Goal: Information Seeking & Learning: Learn about a topic

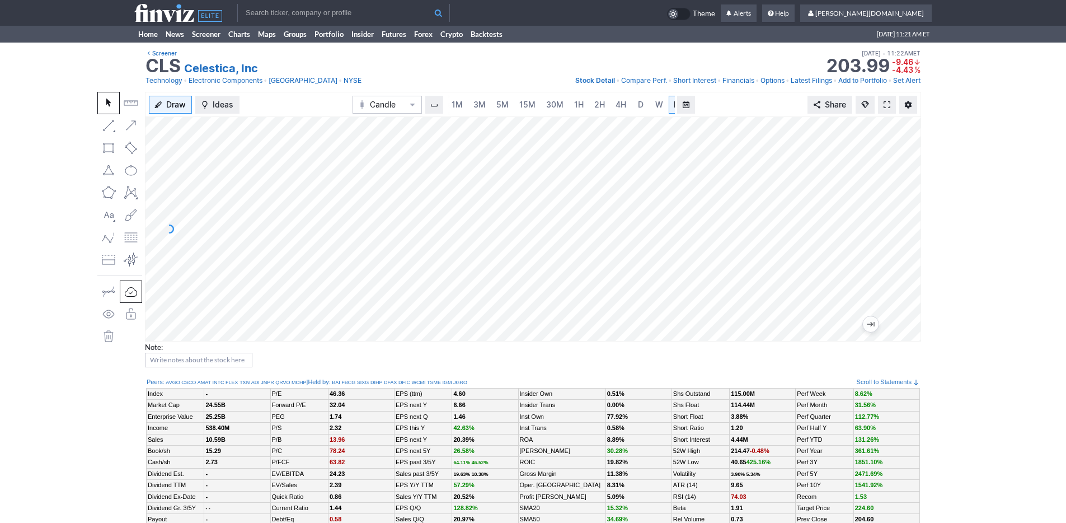
scroll to position [0, 11]
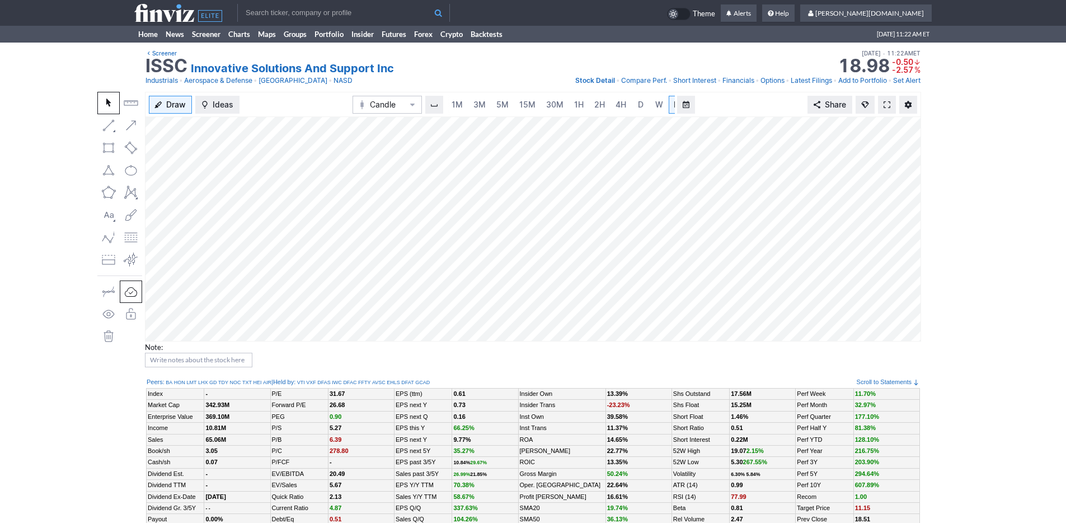
scroll to position [0, 11]
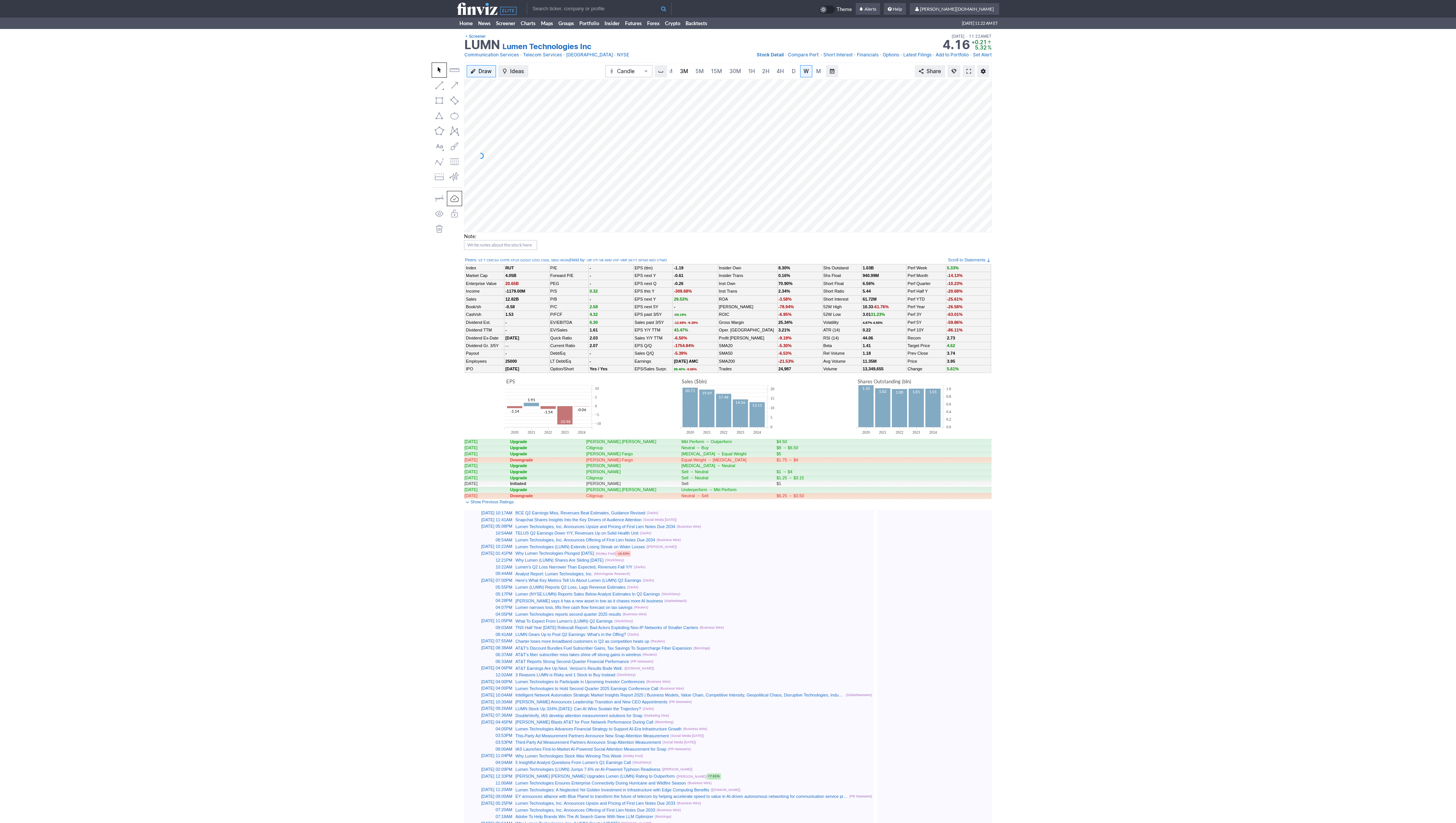
click at [682, 69] on span "3M" at bounding box center [684, 71] width 8 height 7
click at [462, 24] on link "Home" at bounding box center [465, 23] width 18 height 12
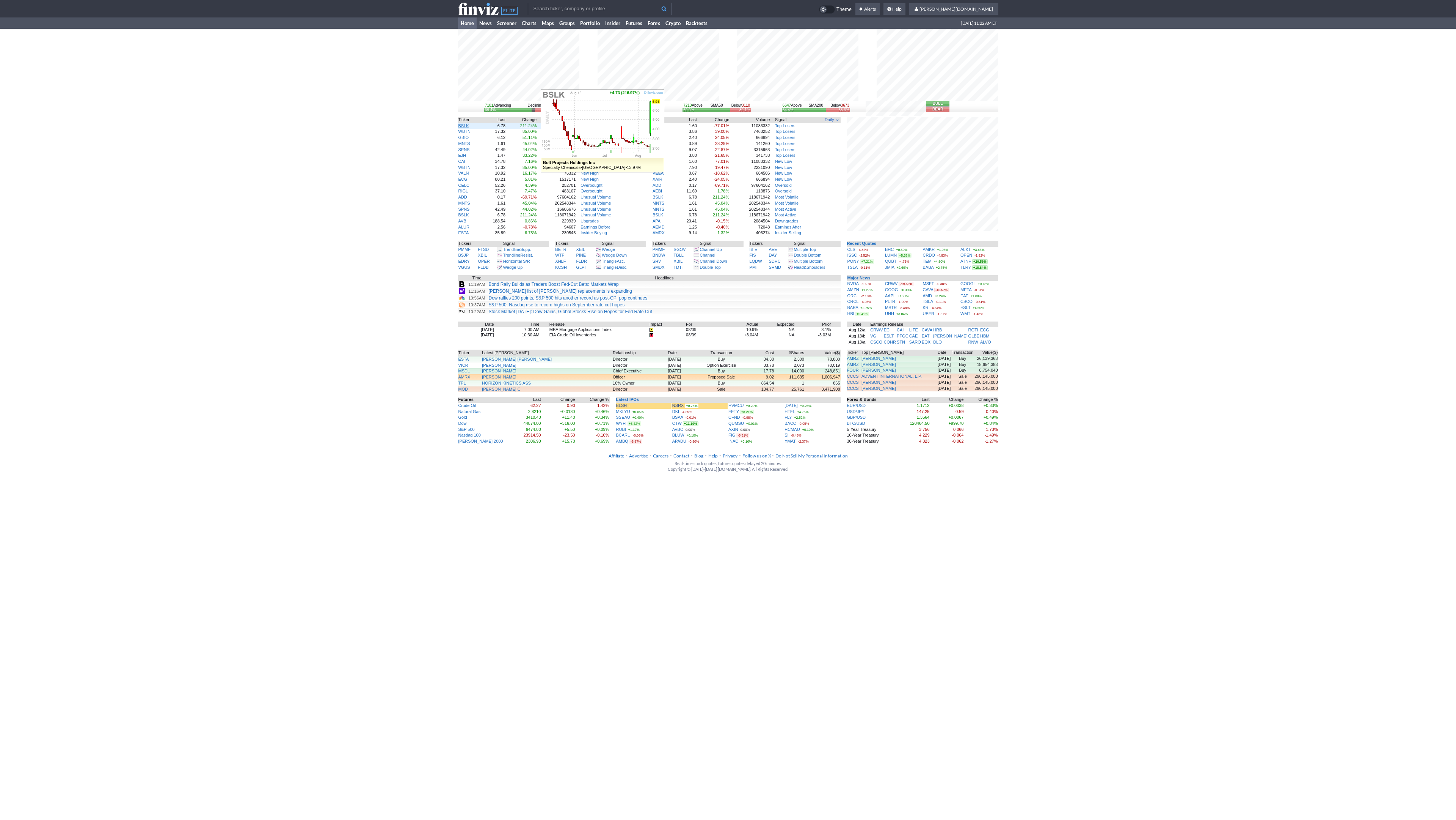
click at [465, 125] on link "BSLK" at bounding box center [464, 125] width 11 height 5
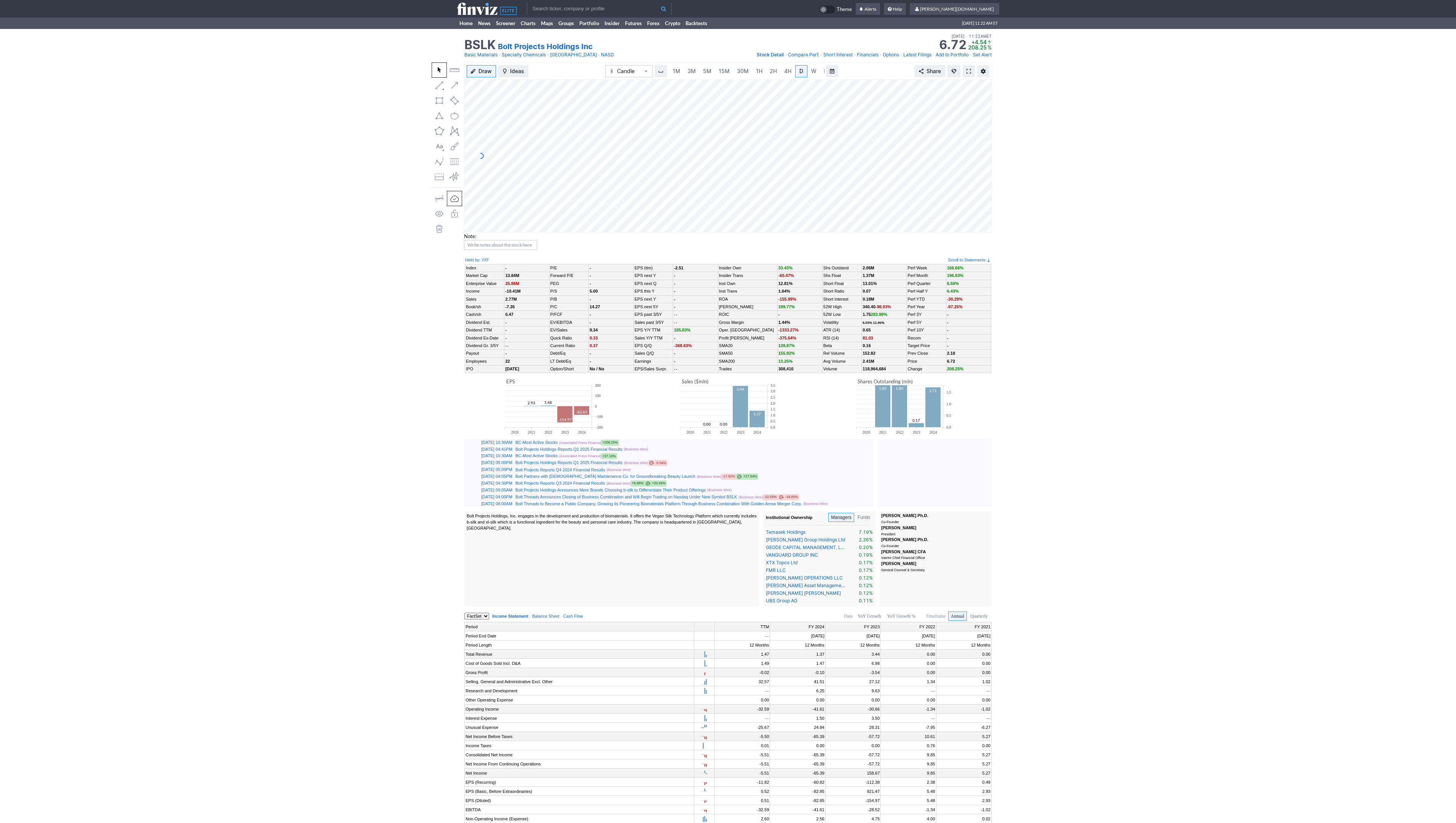
scroll to position [0, 7]
click at [469, 27] on link "Home" at bounding box center [465, 23] width 18 height 12
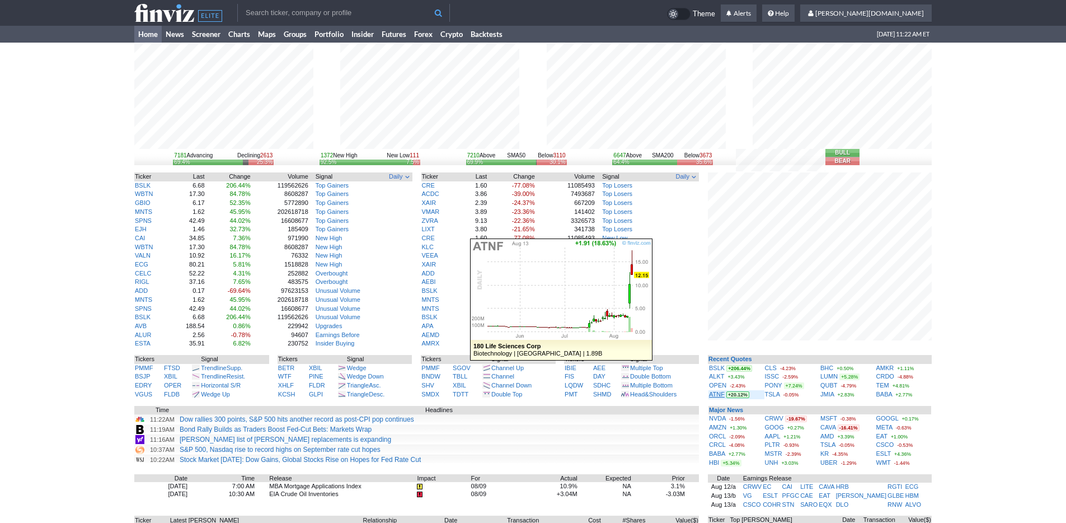
click at [710, 392] on link "ATNF" at bounding box center [717, 394] width 16 height 7
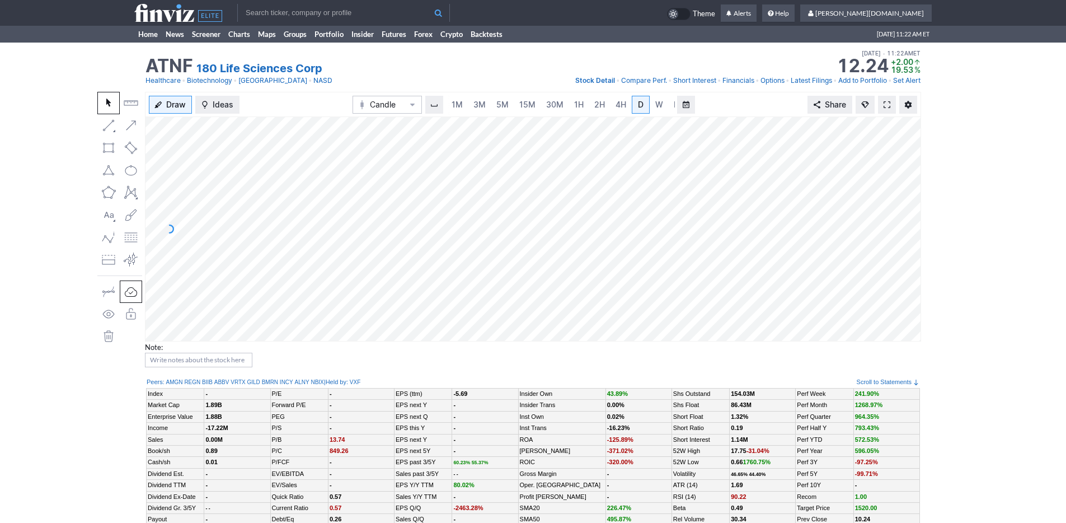
scroll to position [0, 11]
click at [482, 104] on link "5M" at bounding box center [491, 105] width 22 height 18
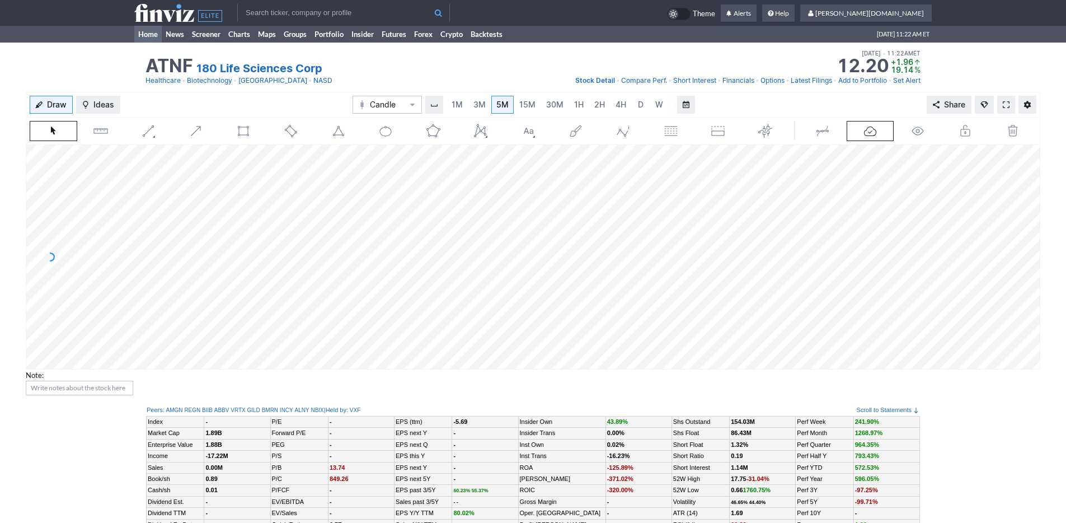
click at [144, 32] on link "Home" at bounding box center [147, 34] width 27 height 17
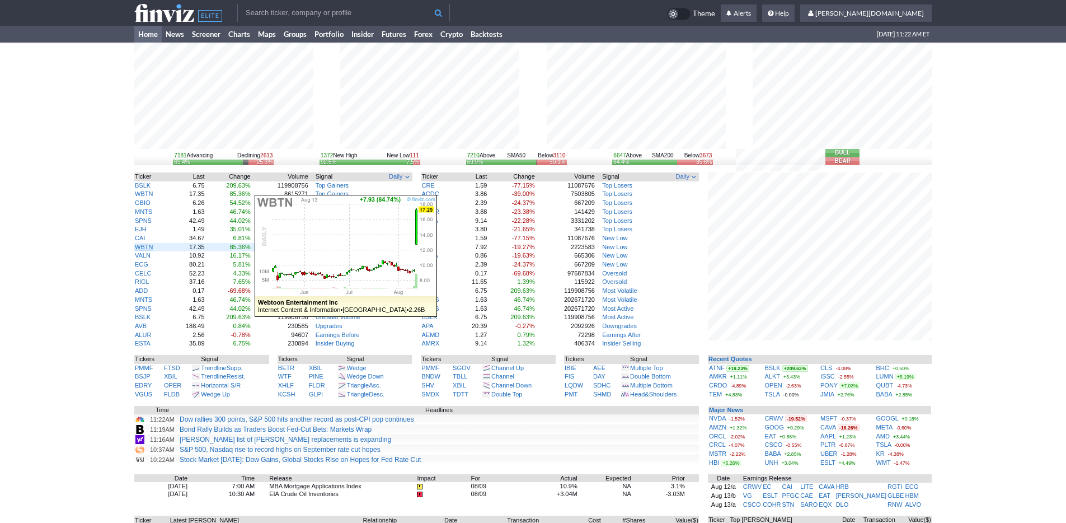
click at [143, 248] on link "WBTN" at bounding box center [144, 246] width 18 height 7
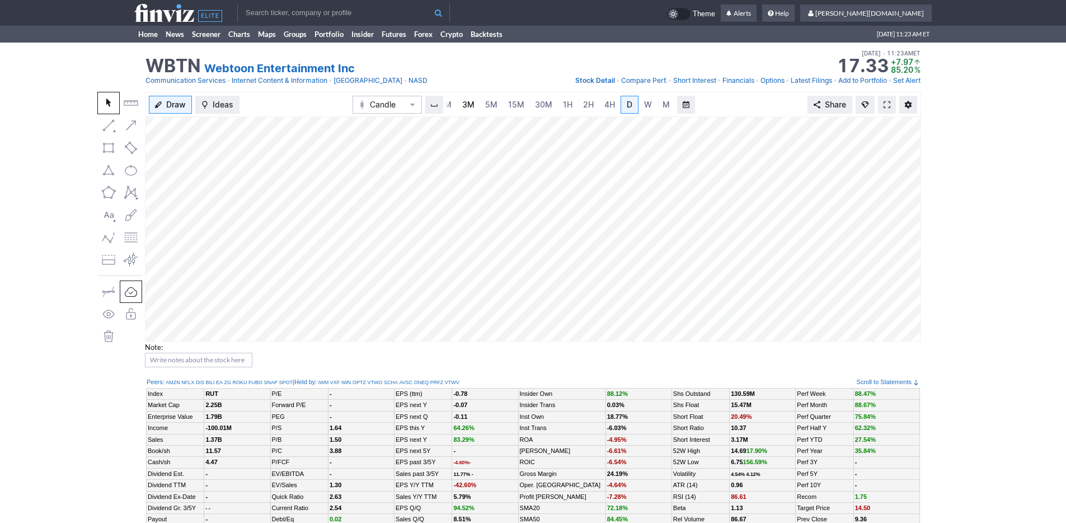
click at [471, 102] on span "3M" at bounding box center [468, 105] width 12 height 10
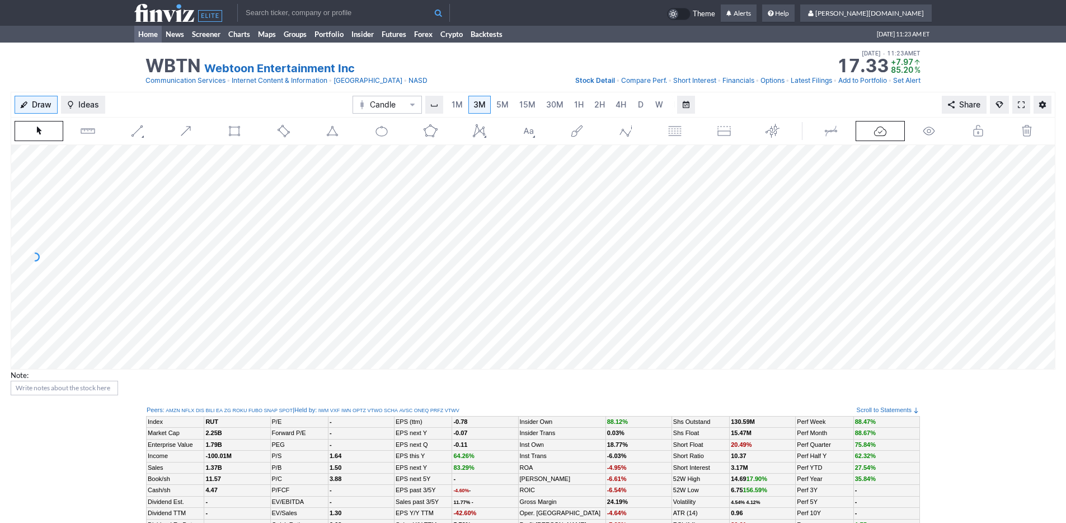
click at [145, 40] on link "Home" at bounding box center [147, 34] width 27 height 17
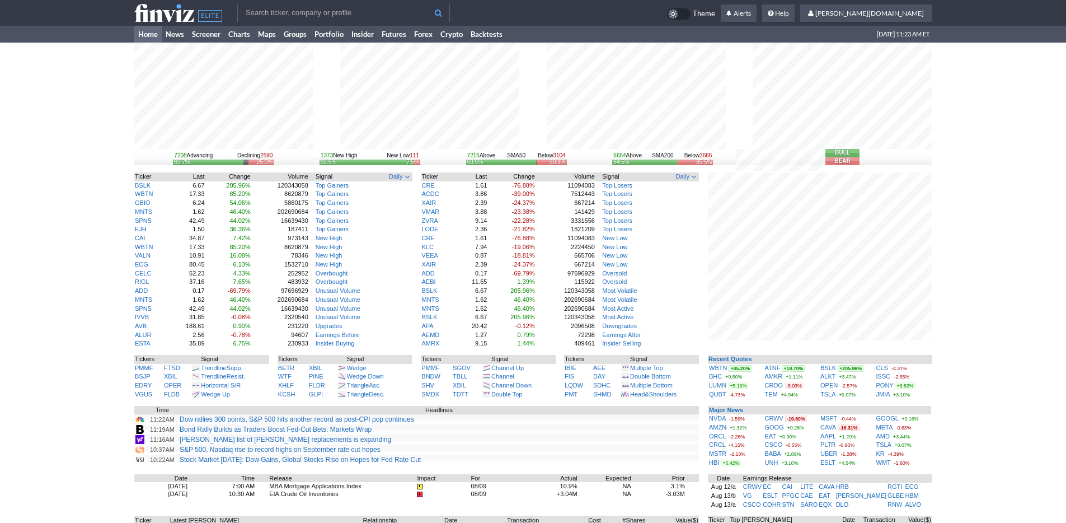
click at [268, 19] on input "text" at bounding box center [343, 13] width 213 height 18
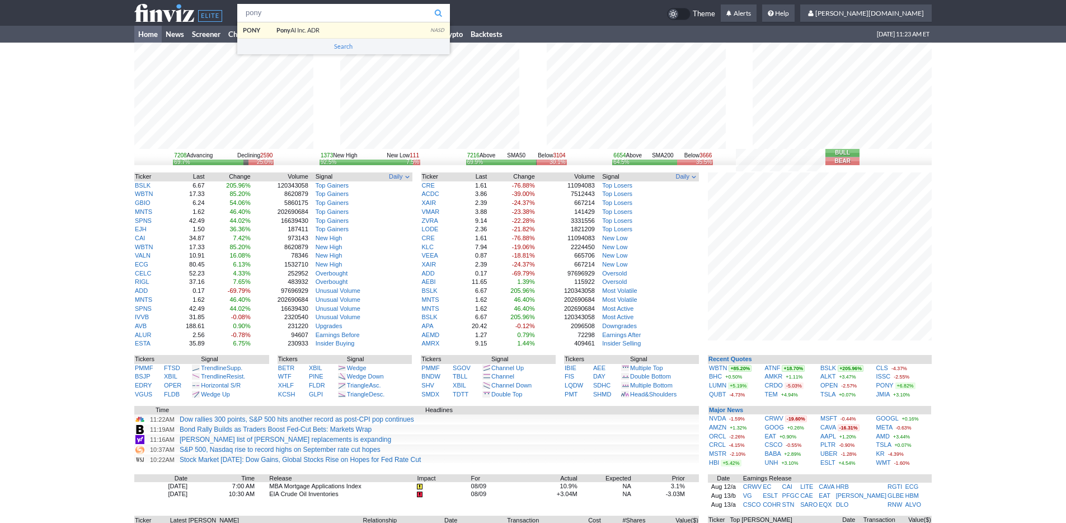
type input "pony"
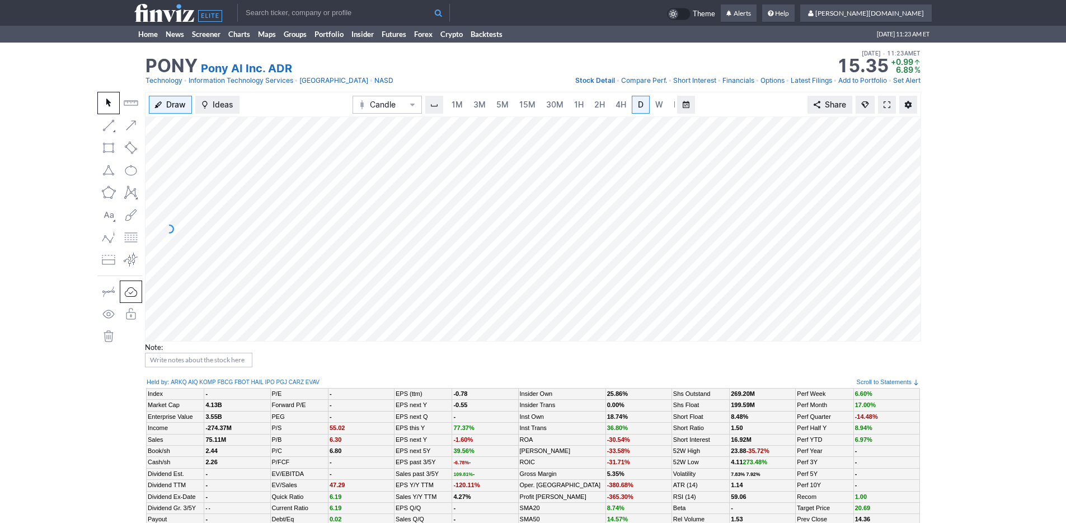
scroll to position [0, 11]
click at [488, 102] on span "5M" at bounding box center [491, 105] width 12 height 10
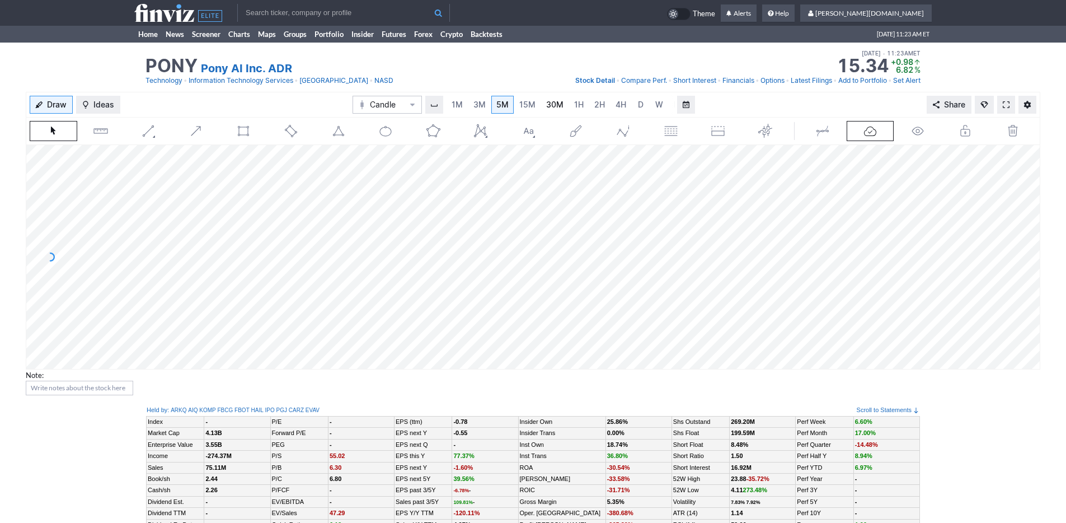
click at [541, 103] on link "30M" at bounding box center [554, 105] width 27 height 18
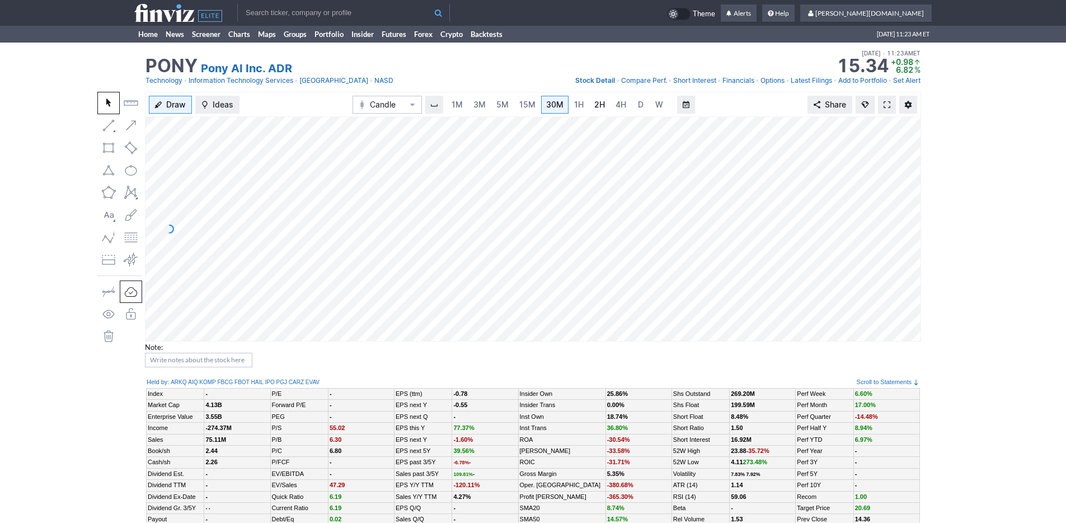
click at [591, 103] on link "2H" at bounding box center [599, 105] width 21 height 18
click at [885, 101] on span at bounding box center [886, 104] width 7 height 9
click at [151, 41] on link "Home" at bounding box center [147, 34] width 27 height 17
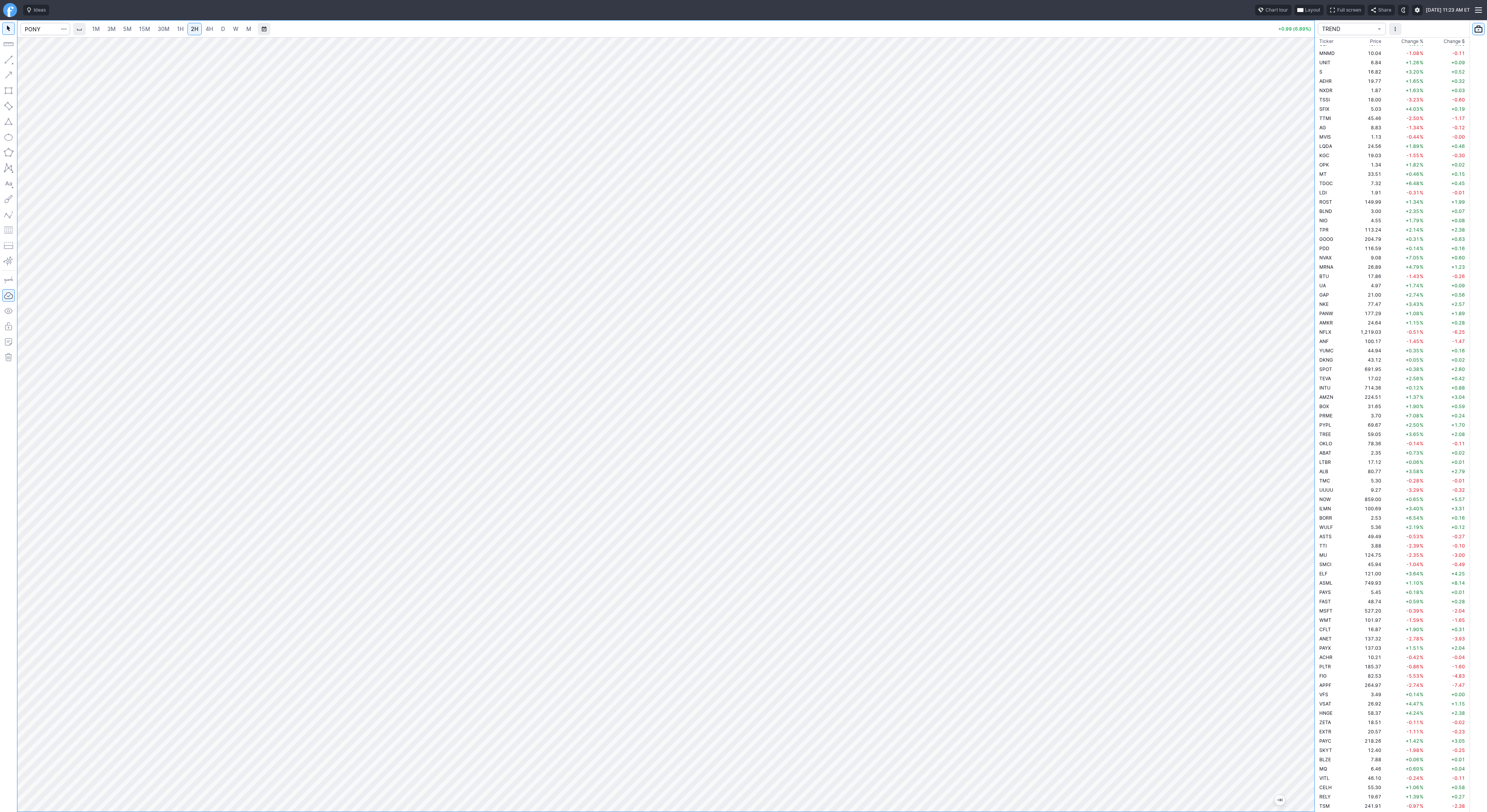
click at [217, 27] on link "D" at bounding box center [223, 29] width 12 height 12
click at [1284, 408] on div at bounding box center [666, 424] width 1297 height 775
drag, startPoint x: 1310, startPoint y: 330, endPoint x: 1307, endPoint y: 613, distance: 283.0
click at [1307, 613] on div at bounding box center [1306, 422] width 16 height 755
click at [113, 28] on span "3M" at bounding box center [111, 29] width 8 height 7
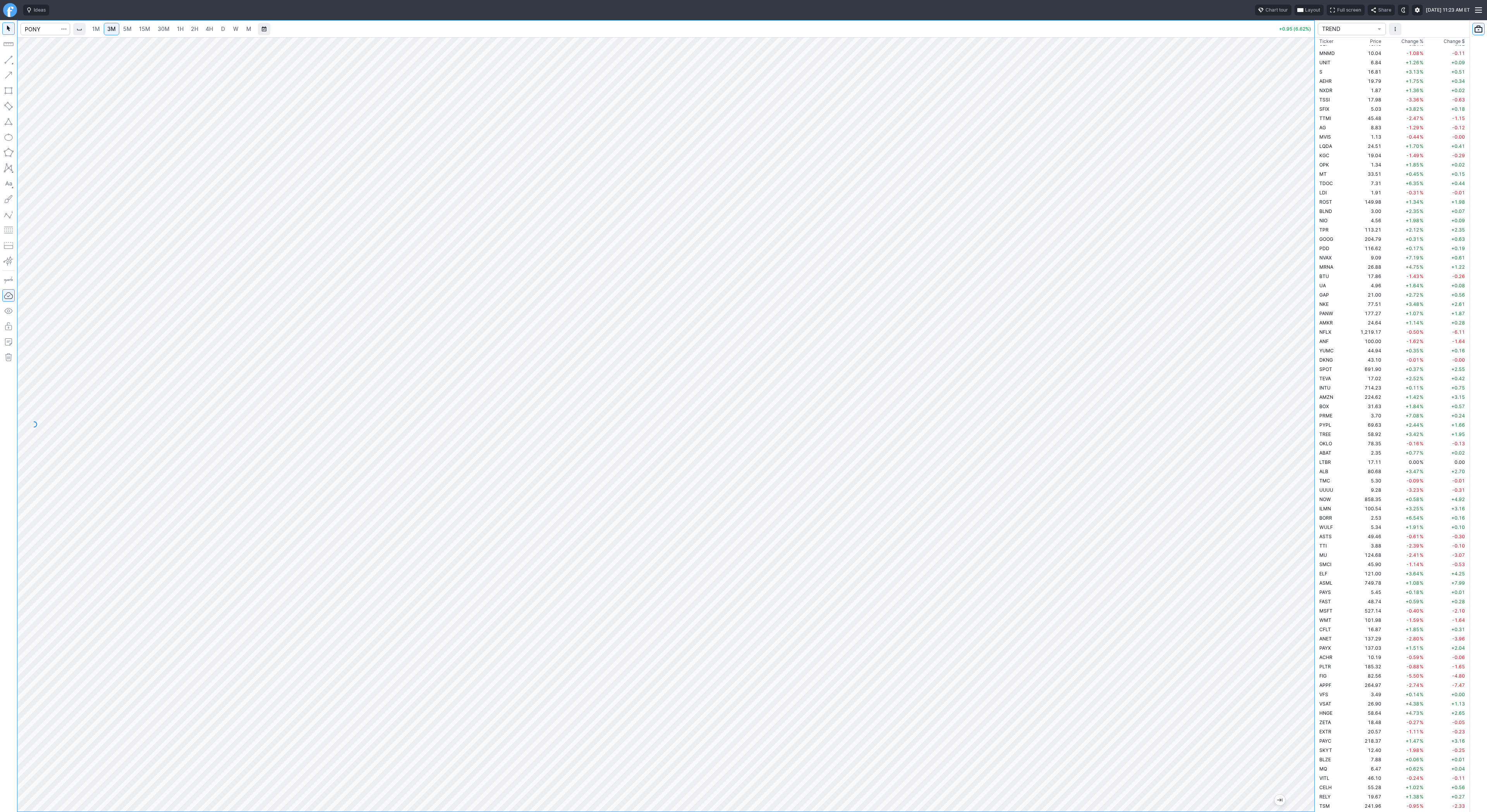
click at [210, 28] on span "4H" at bounding box center [209, 29] width 8 height 7
click at [227, 27] on link "D" at bounding box center [223, 29] width 12 height 12
click at [112, 26] on span "3M" at bounding box center [111, 29] width 8 height 7
click at [199, 30] on link "2H" at bounding box center [195, 29] width 15 height 12
click at [230, 28] on link "W" at bounding box center [236, 29] width 12 height 12
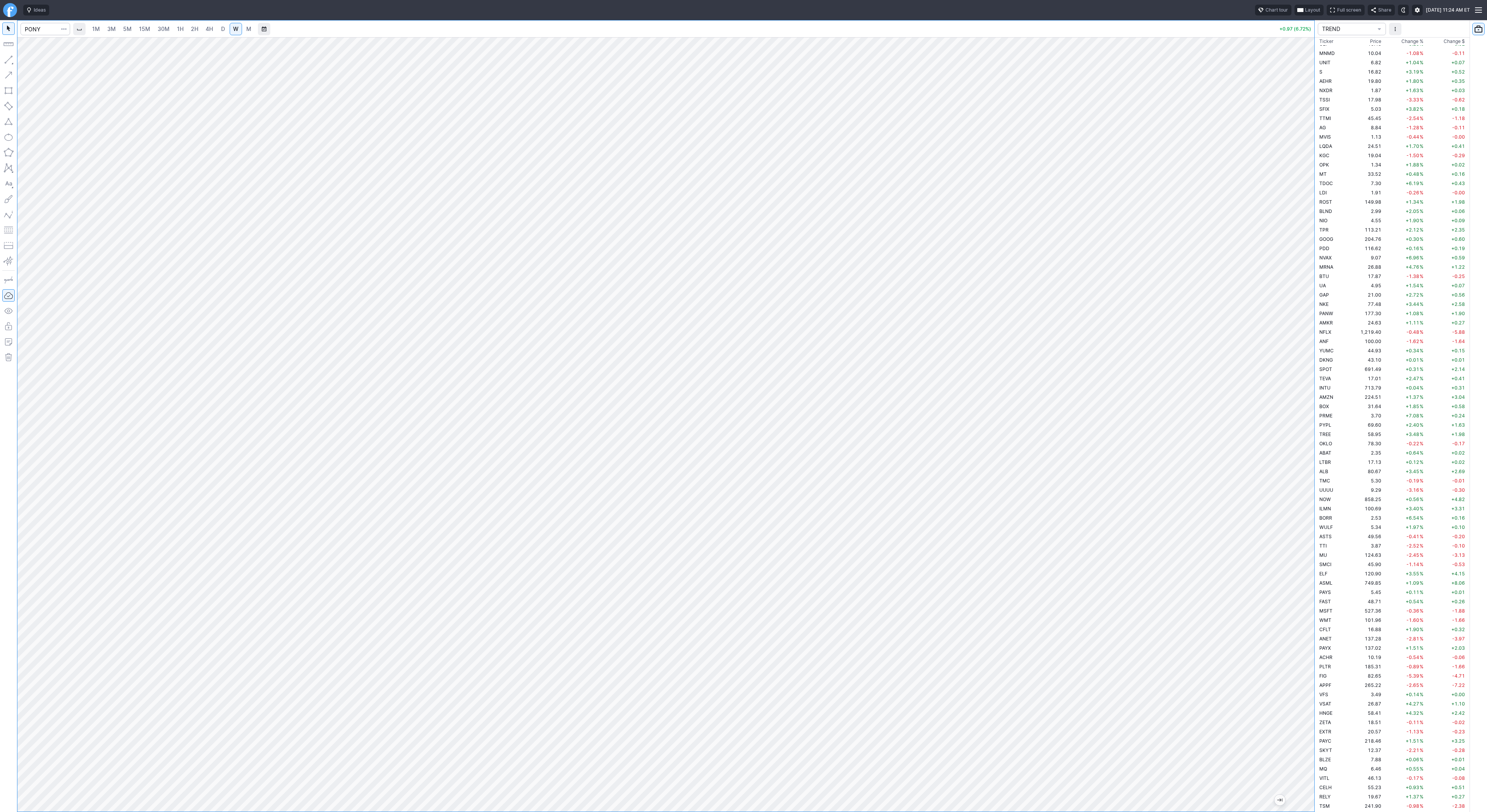
click at [125, 32] on span "5M" at bounding box center [127, 28] width 8 height 8
click at [165, 30] on span "30M" at bounding box center [163, 29] width 12 height 7
click at [183, 26] on link "1H" at bounding box center [181, 29] width 14 height 12
click at [195, 27] on span "2H" at bounding box center [195, 29] width 8 height 7
click at [222, 30] on span "D" at bounding box center [223, 29] width 4 height 7
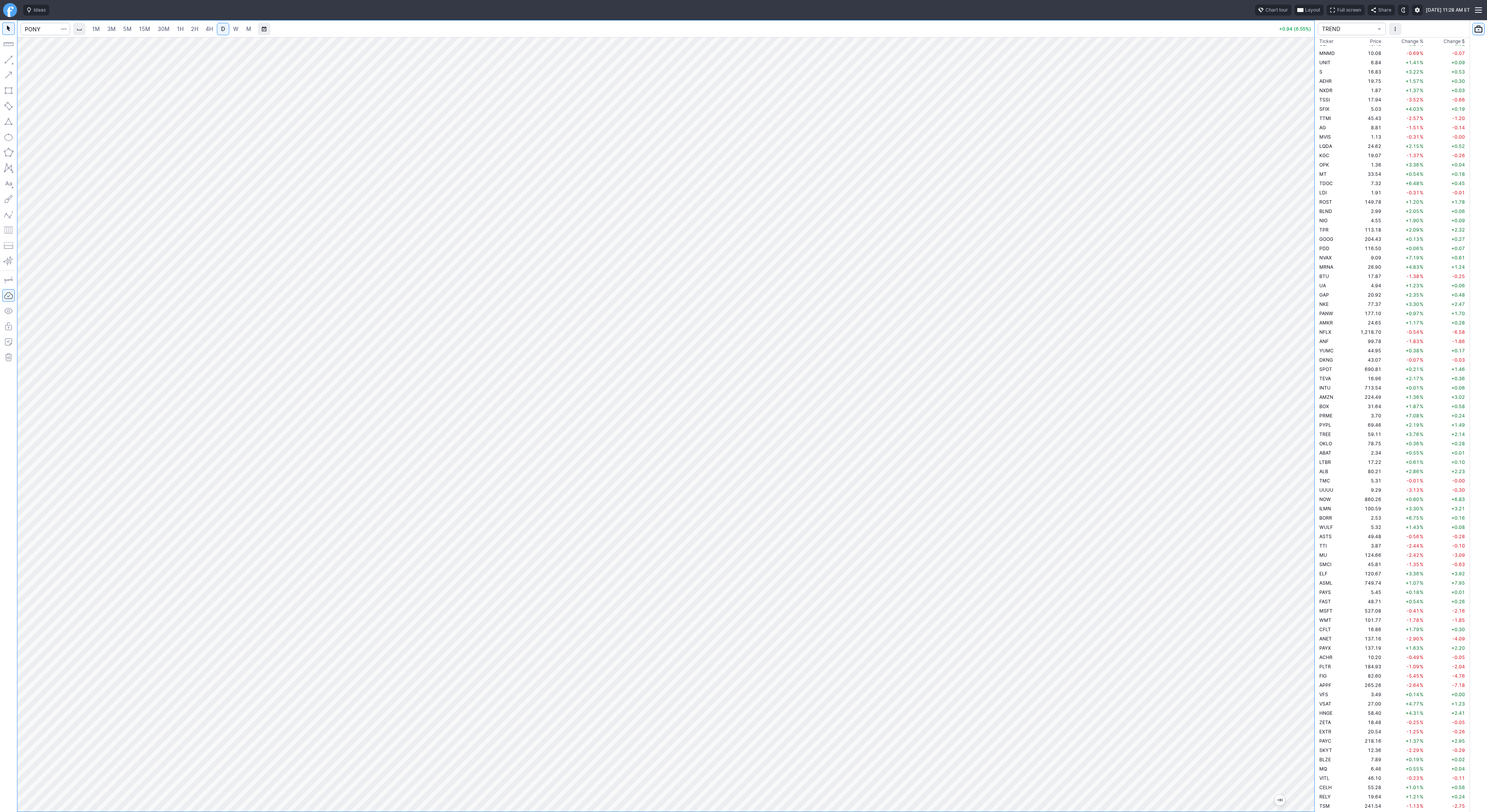
drag, startPoint x: 1306, startPoint y: 170, endPoint x: 1304, endPoint y: 201, distance: 31.1
click at [1304, 201] on div at bounding box center [1306, 422] width 16 height 755
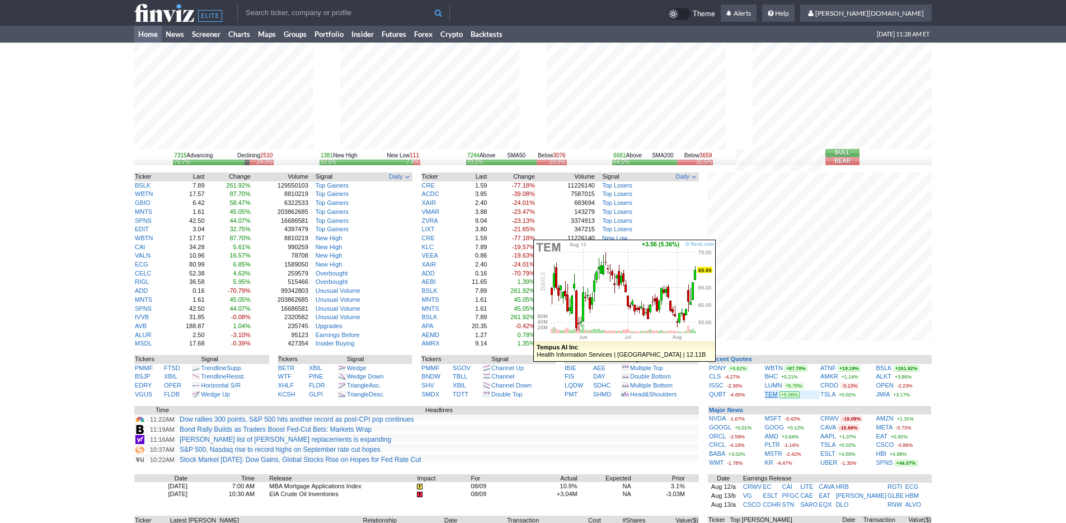
click at [773, 393] on link "TEM" at bounding box center [771, 394] width 13 height 7
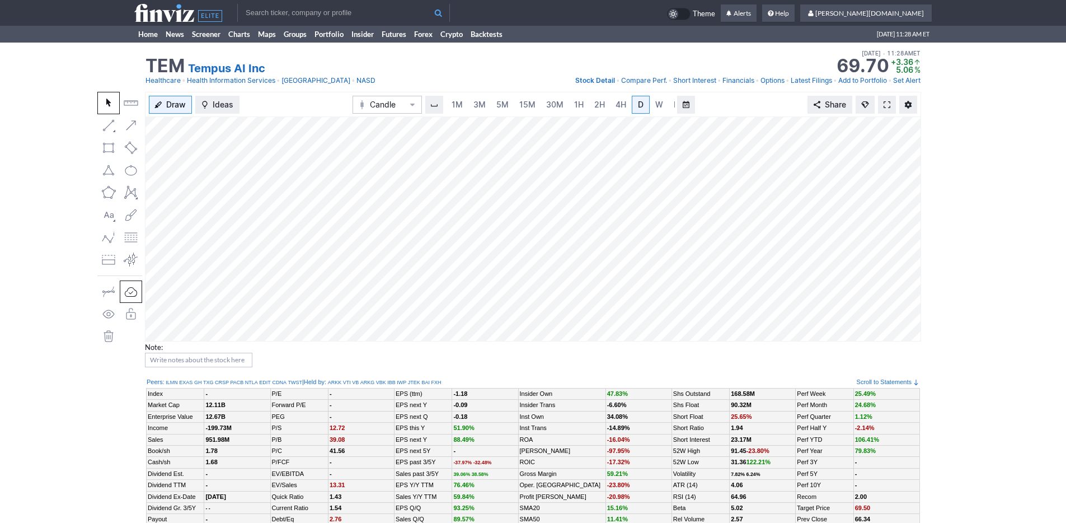
scroll to position [0, 11]
click at [884, 104] on span at bounding box center [886, 104] width 7 height 9
click at [469, 104] on span "3M" at bounding box center [468, 105] width 12 height 10
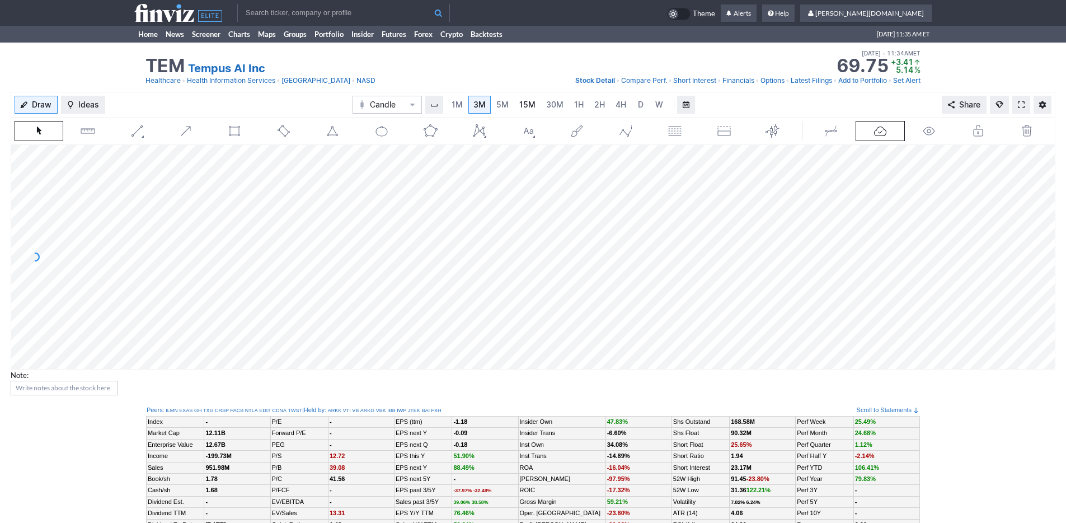
click at [531, 97] on link "15M" at bounding box center [527, 105] width 26 height 18
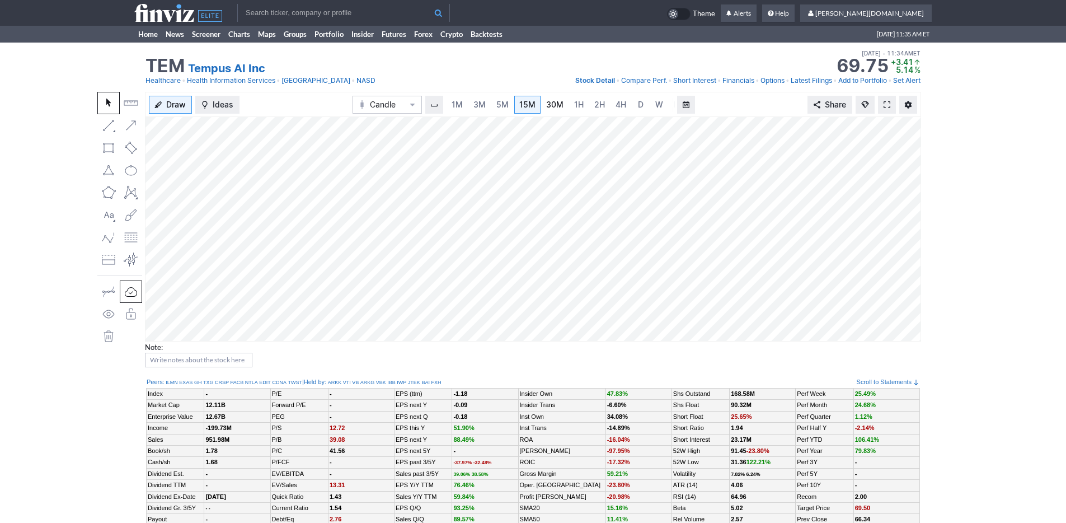
click at [553, 98] on link "30M" at bounding box center [554, 105] width 27 height 18
click at [154, 35] on link "Home" at bounding box center [147, 34] width 27 height 17
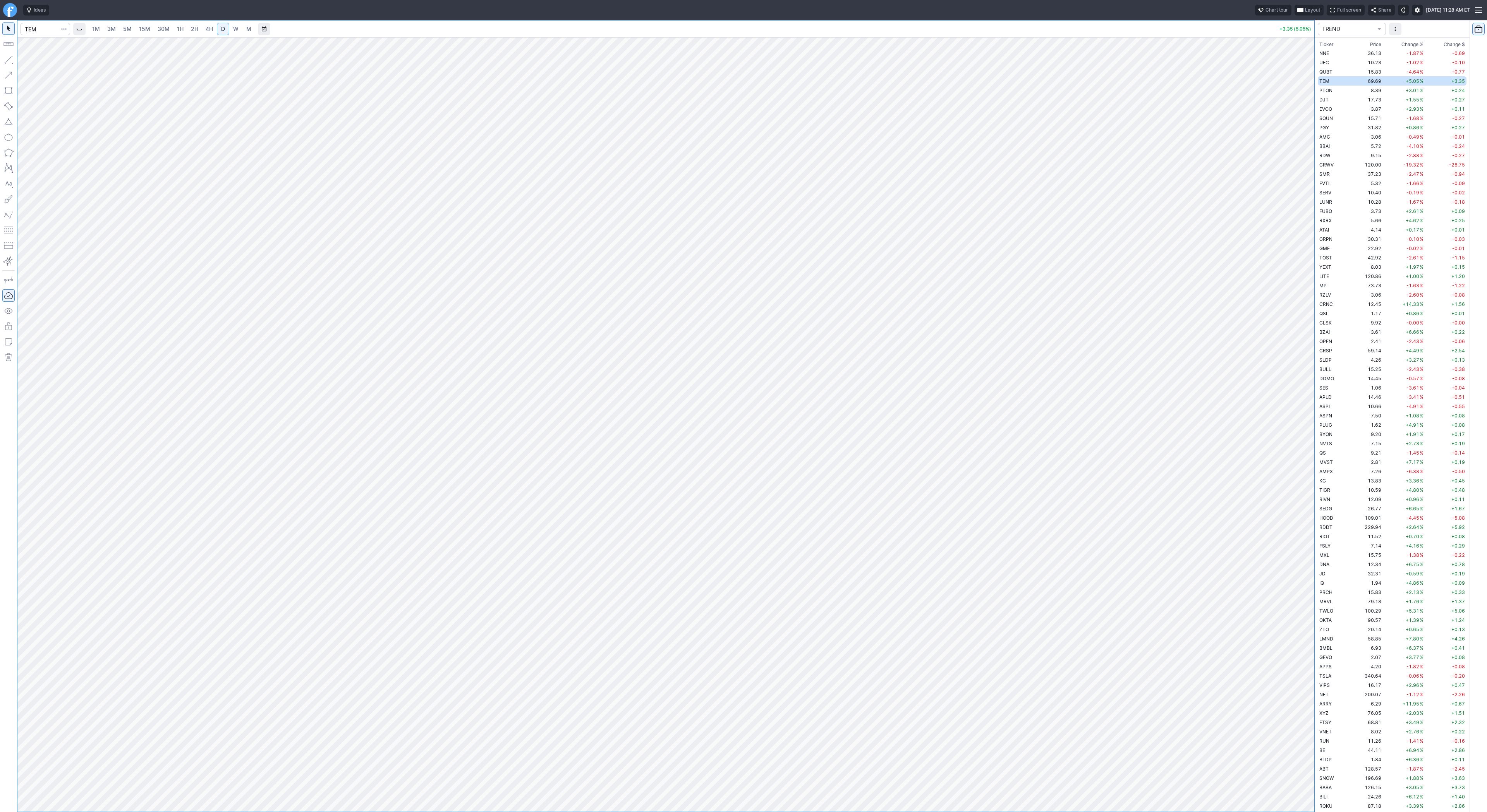
scroll to position [1424, 0]
click at [1311, 207] on div at bounding box center [1306, 422] width 16 height 755
drag, startPoint x: 1308, startPoint y: 199, endPoint x: 1328, endPoint y: 458, distance: 259.8
click at [1334, 469] on div "1M 3M 5M 15M 30M 1H 2H 4H D W M +3.43 (5.17%) TREND Ticker Price Chg.% Change %…" at bounding box center [744, 416] width 1487 height 792
click at [26, 27] on input "Search" at bounding box center [46, 29] width 50 height 12
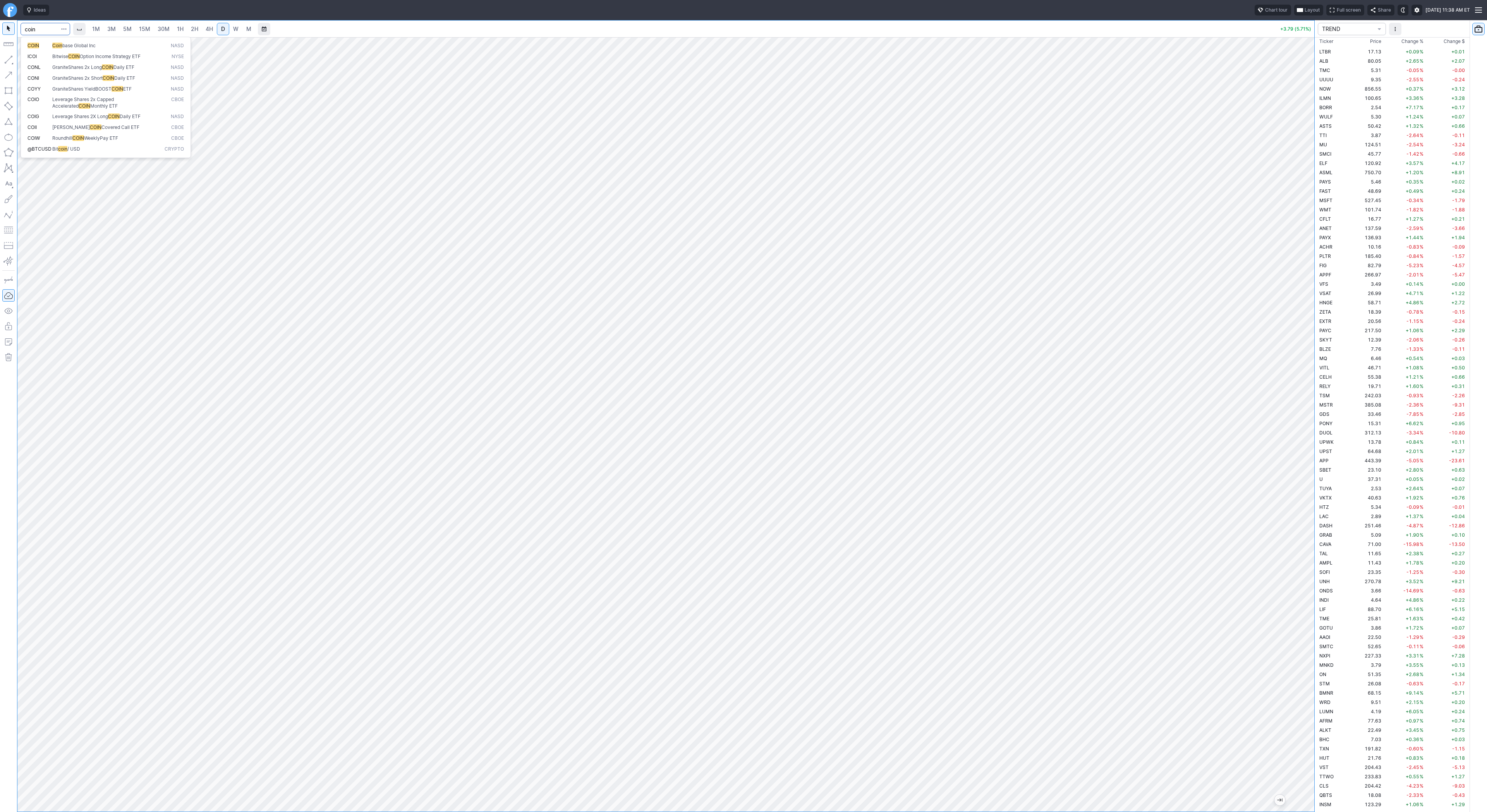
type input "coin"
click at [230, 28] on link "W" at bounding box center [236, 29] width 12 height 12
click at [219, 28] on link "D" at bounding box center [223, 29] width 12 height 12
click at [111, 30] on span "3M" at bounding box center [111, 29] width 8 height 7
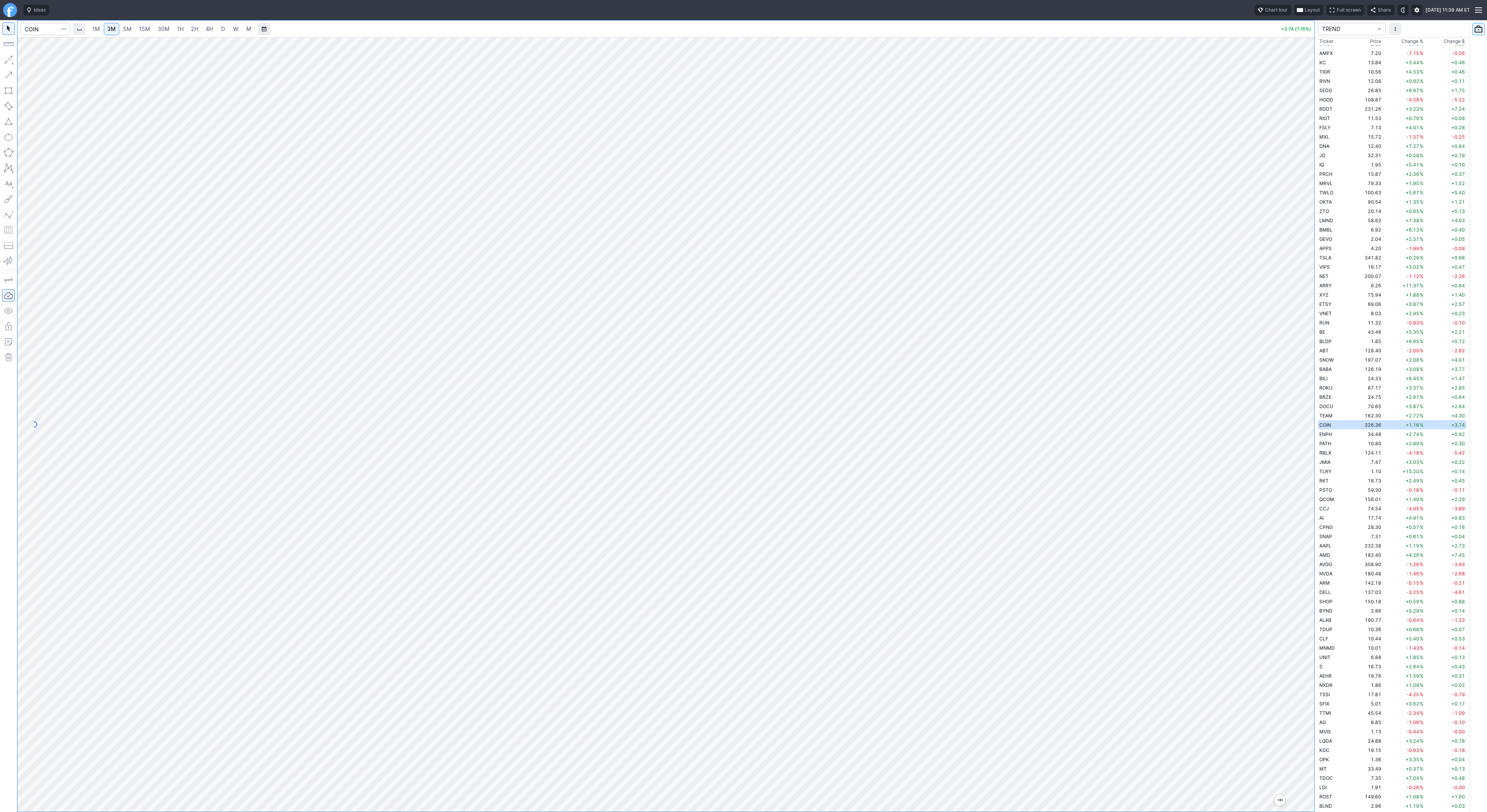
click at [206, 25] on span "4H" at bounding box center [209, 28] width 8 height 8
click at [113, 30] on span "3M" at bounding box center [111, 29] width 8 height 7
click at [180, 23] on link "1H" at bounding box center [181, 29] width 14 height 12
click at [111, 30] on span "3M" at bounding box center [111, 29] width 8 height 7
click at [164, 35] on link "30M" at bounding box center [163, 29] width 19 height 12
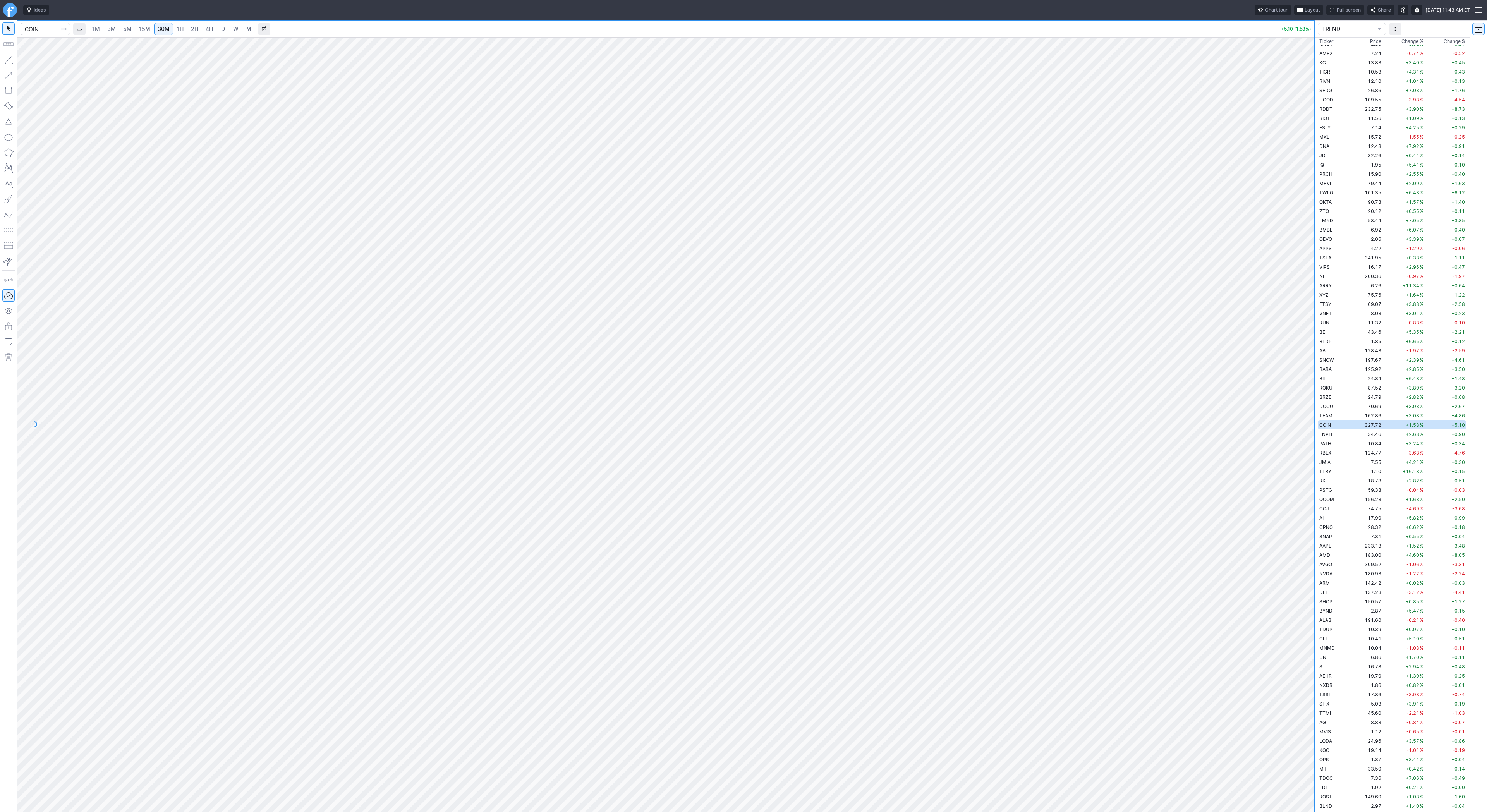
click at [117, 30] on link "3M" at bounding box center [111, 29] width 15 height 12
click at [174, 35] on div "1M 3M 5M 15M 30M 1H 2H 4H D W M" at bounding box center [172, 29] width 168 height 14
click at [165, 30] on span "30M" at bounding box center [163, 29] width 12 height 7
click at [39, 27] on input "Search" at bounding box center [46, 29] width 50 height 12
type input "tem"
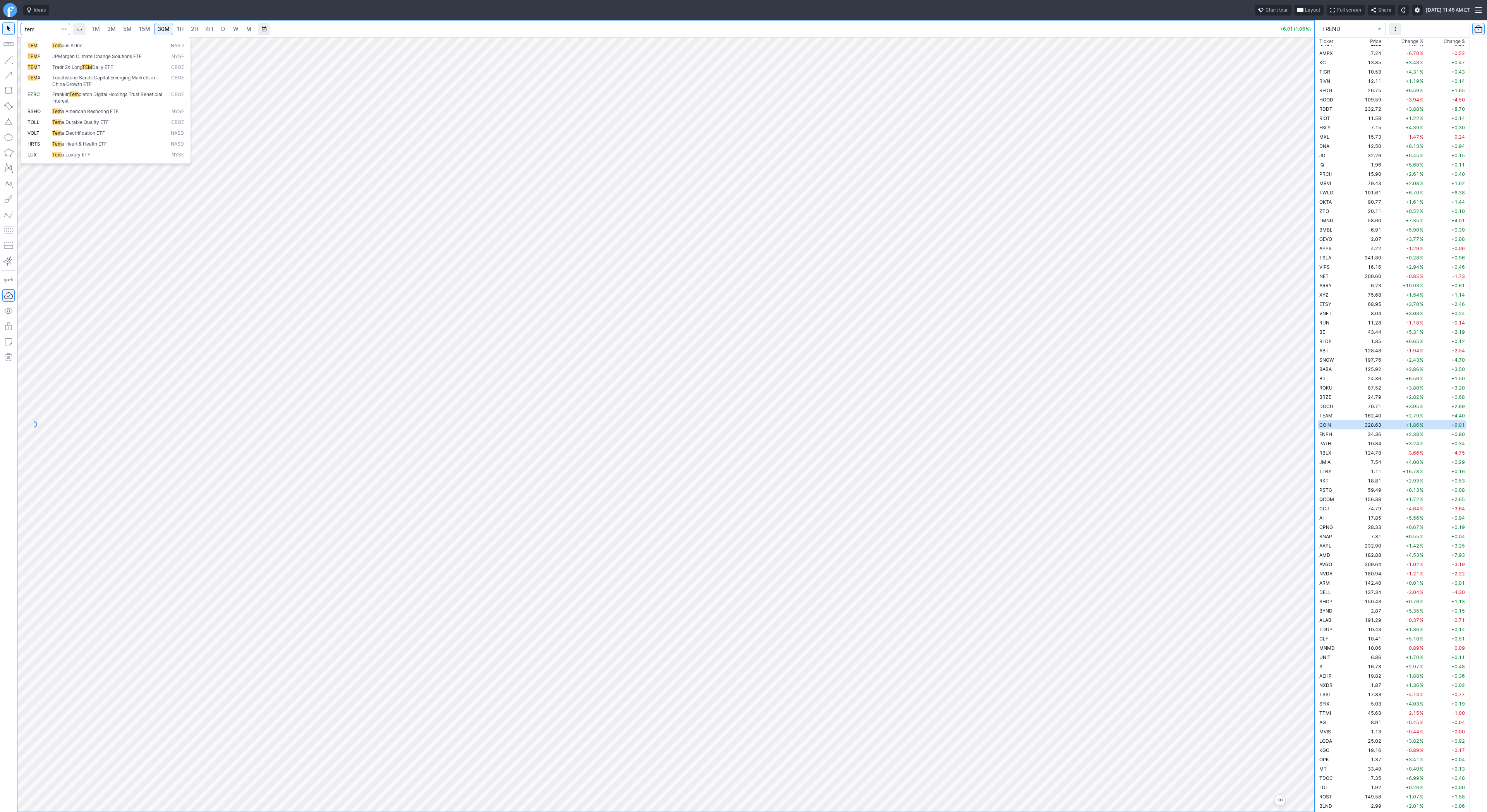
click at [58, 44] on span "Tem" at bounding box center [57, 46] width 9 height 6
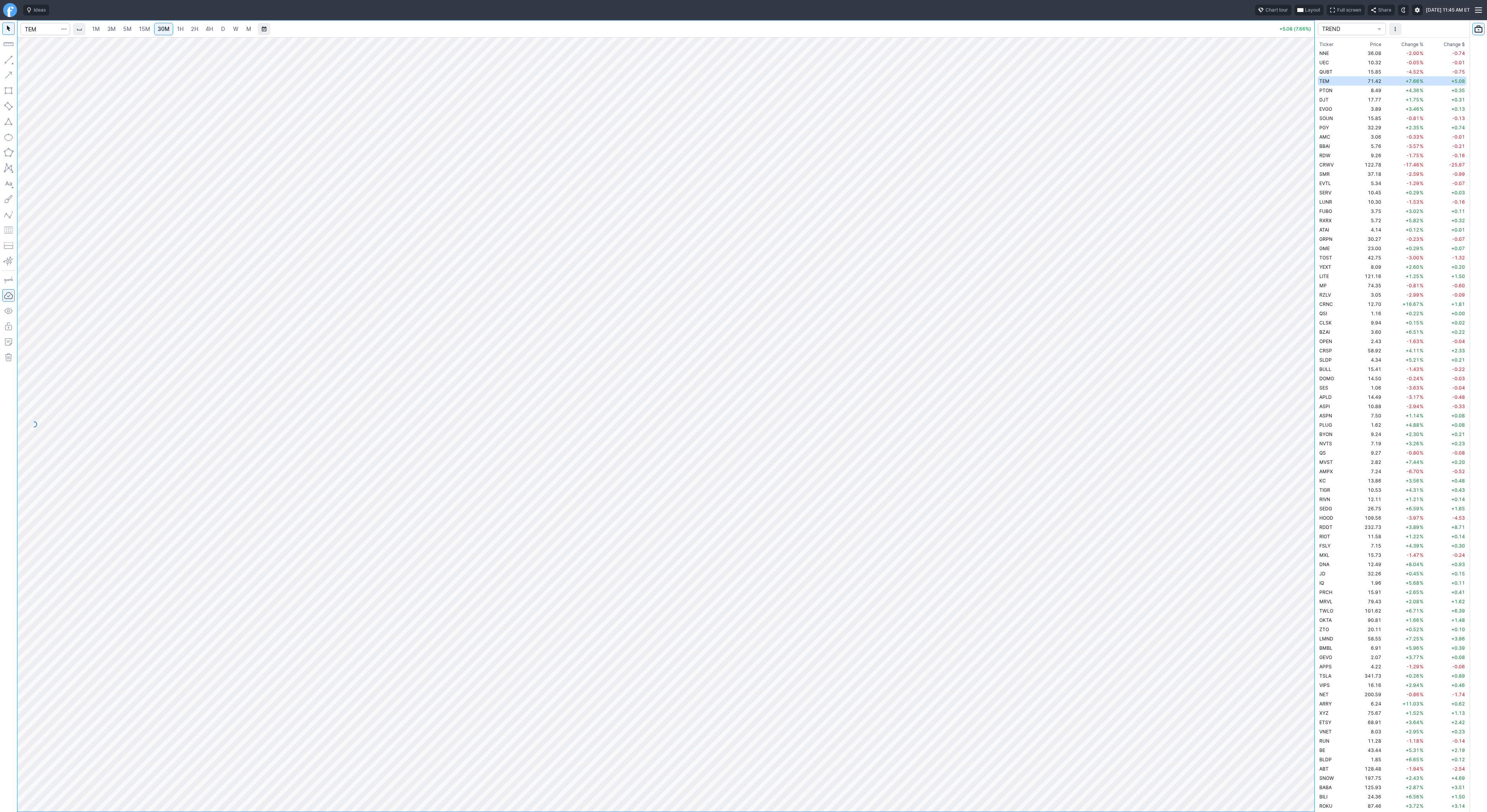
click at [208, 28] on span "4H" at bounding box center [209, 29] width 8 height 7
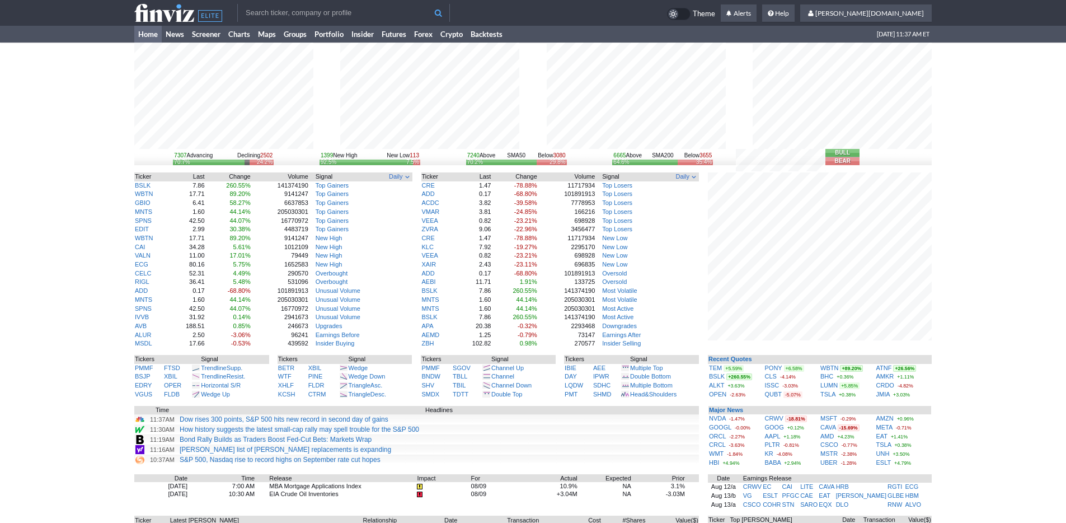
click at [275, 14] on input "text" at bounding box center [343, 13] width 213 height 18
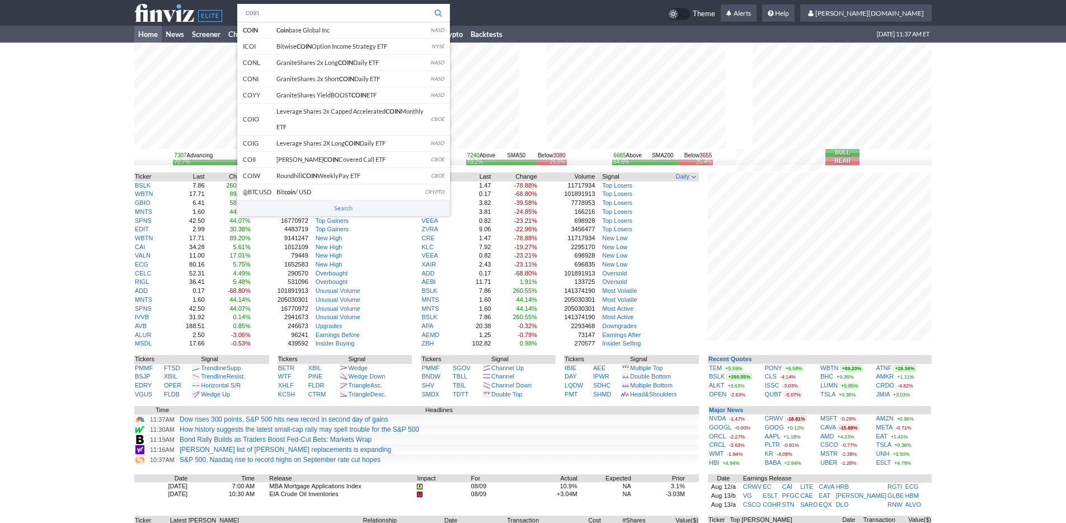
type input "coin"
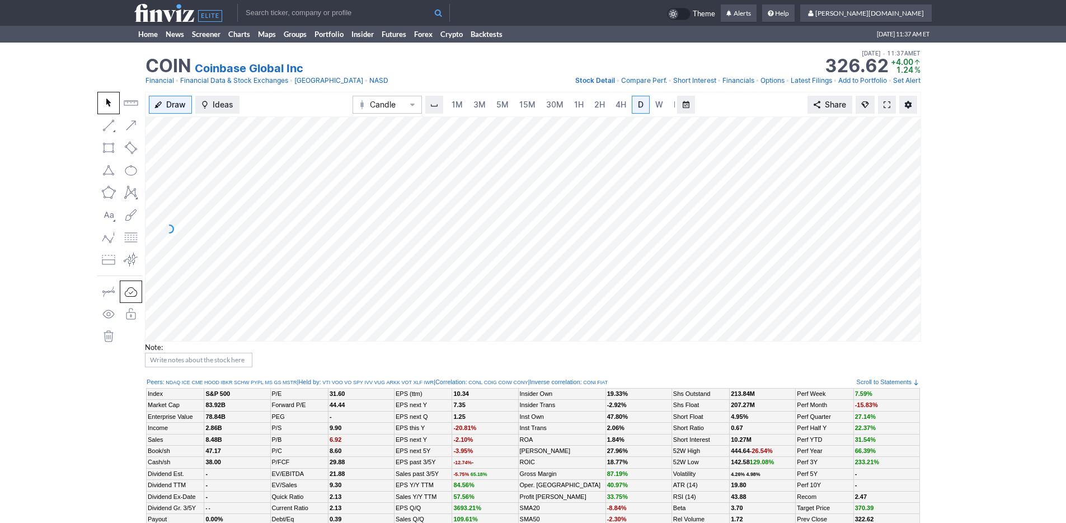
scroll to position [0, 11]
click at [485, 105] on span "5M" at bounding box center [491, 105] width 12 height 10
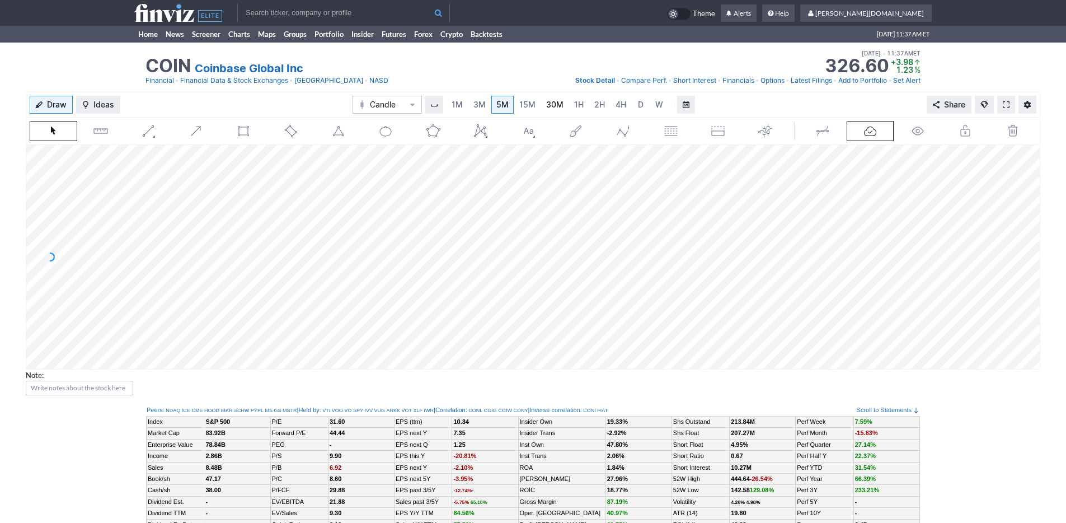
click at [556, 102] on span "30M" at bounding box center [554, 105] width 17 height 10
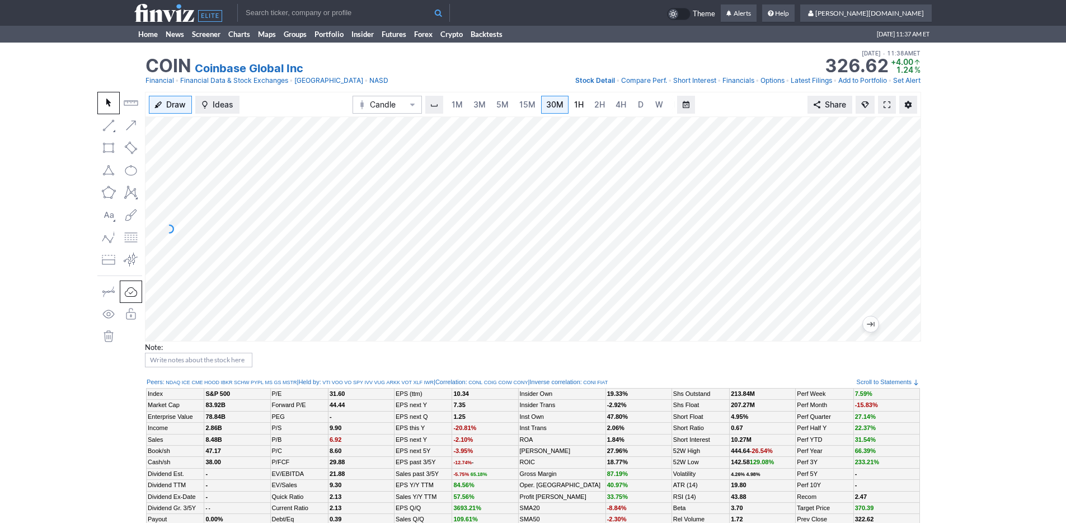
click at [570, 106] on link "1H" at bounding box center [579, 105] width 20 height 18
click at [474, 104] on link "3M" at bounding box center [468, 105] width 22 height 18
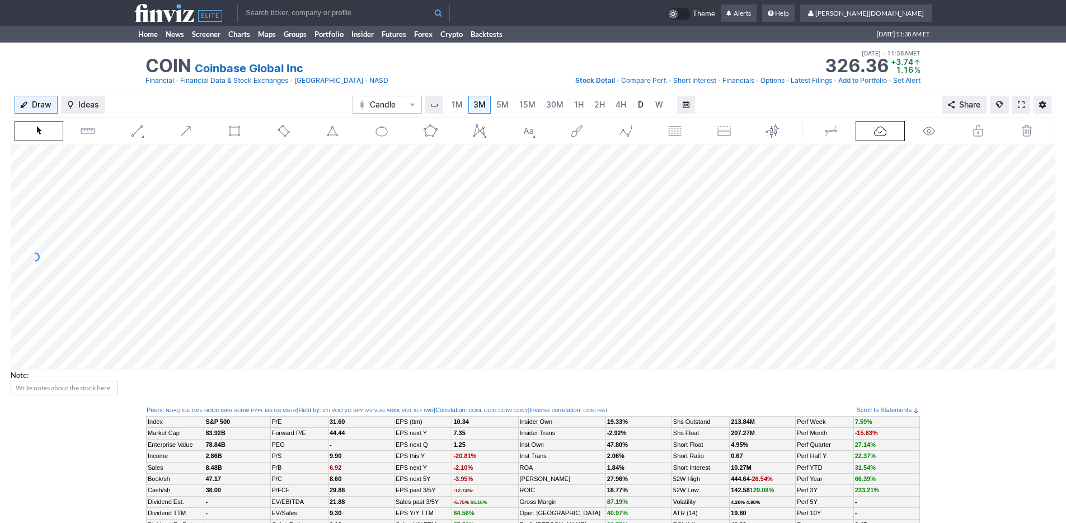
click at [633, 102] on link "D" at bounding box center [641, 105] width 18 height 18
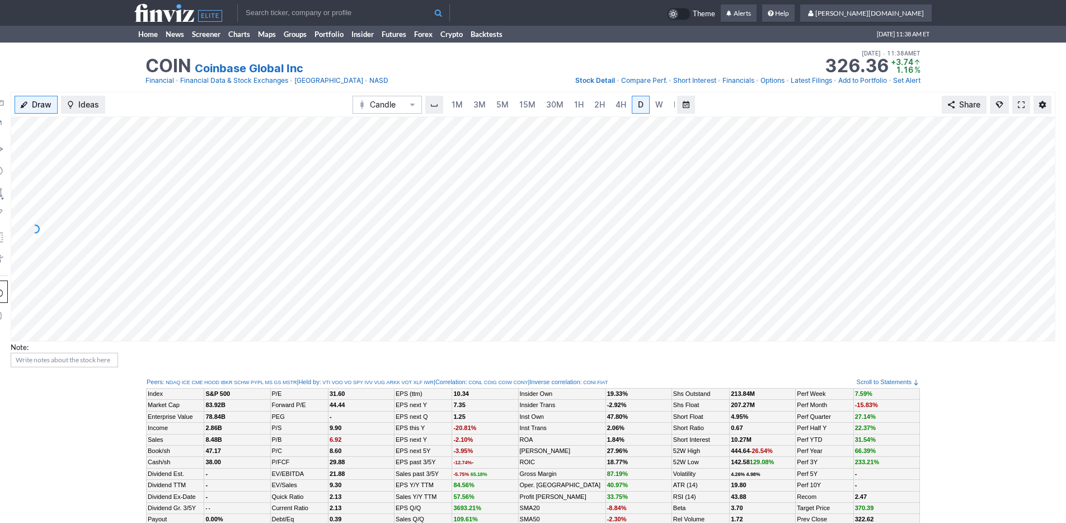
scroll to position [0, 11]
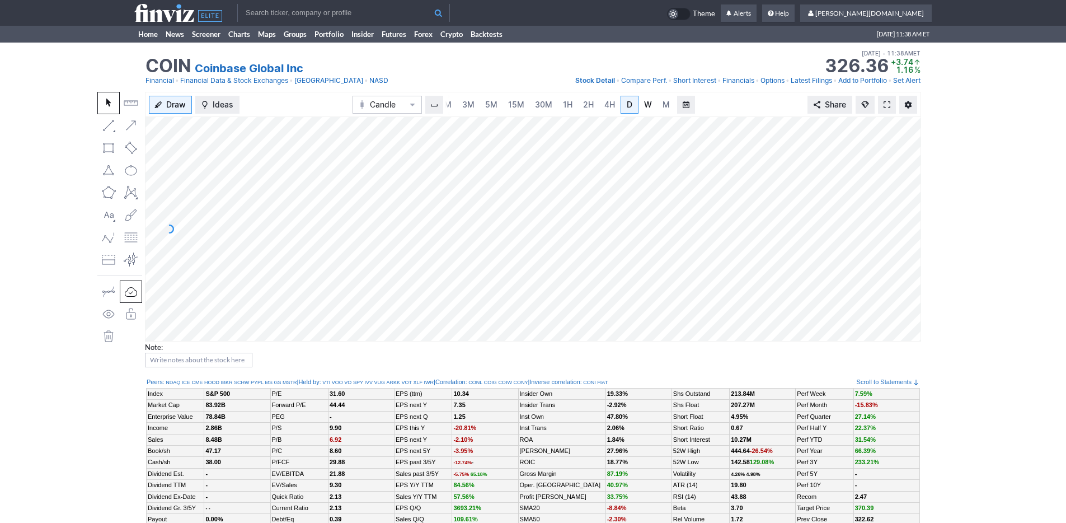
click at [647, 105] on span "W" at bounding box center [648, 105] width 8 height 10
click at [148, 37] on link "Home" at bounding box center [147, 34] width 27 height 17
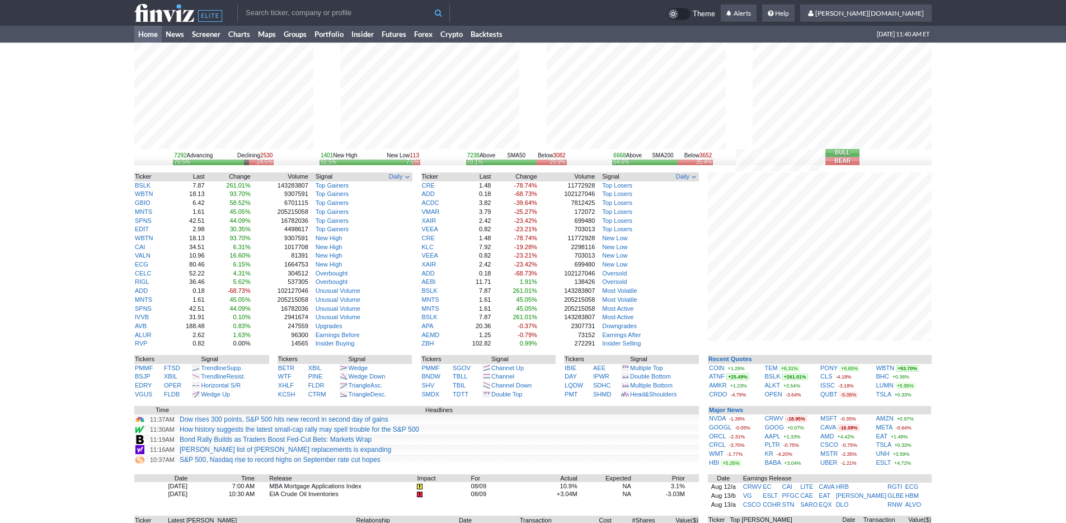
click at [1004, 349] on div "7292 Advancing Declining 2530 70.5% 24.5% 1401 New High New Low 113 92.5% 7.5% …" at bounding box center [533, 349] width 1066 height 613
drag, startPoint x: 983, startPoint y: 363, endPoint x: 961, endPoint y: 358, distance: 22.9
click at [983, 362] on div "7283 Advancing Declining 2550 70.4% 24.7% 1408 New High New Low 115 92.4% 7.6% …" at bounding box center [533, 349] width 1066 height 613
click at [54, 243] on div "7283 Advancing Declining 2550 70.4% 24.7% 1408 New High New Low 115 92.4% 7.6% …" at bounding box center [533, 349] width 1066 height 613
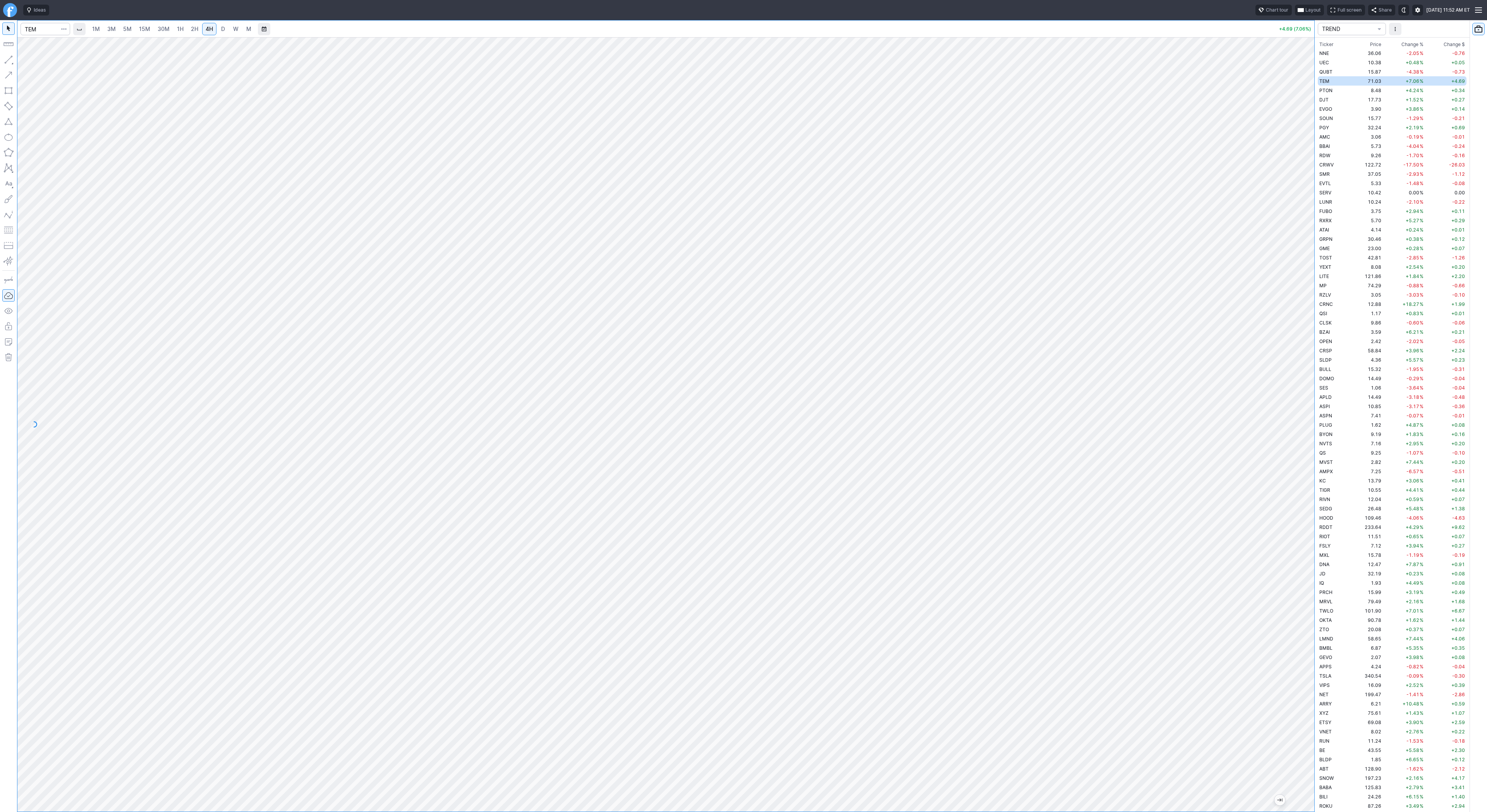
click at [224, 30] on span "D" at bounding box center [223, 28] width 6 height 8
click at [44, 28] on input "Search" at bounding box center [46, 29] width 50 height 12
type input "pony"
click at [116, 28] on link "3M" at bounding box center [111, 29] width 15 height 12
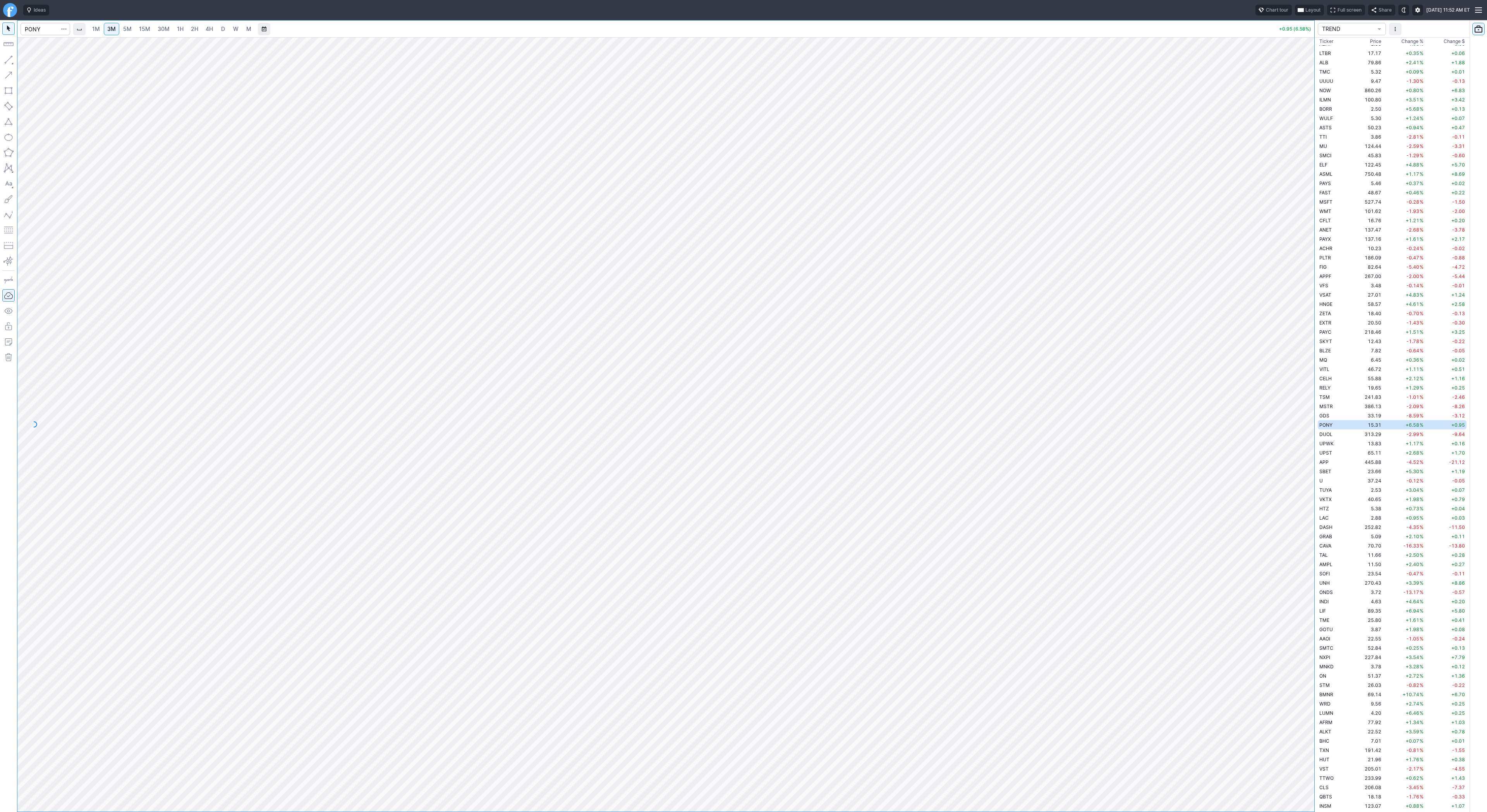
click at [166, 32] on span "30M" at bounding box center [163, 29] width 12 height 7
